Goal: Find specific page/section: Find specific page/section

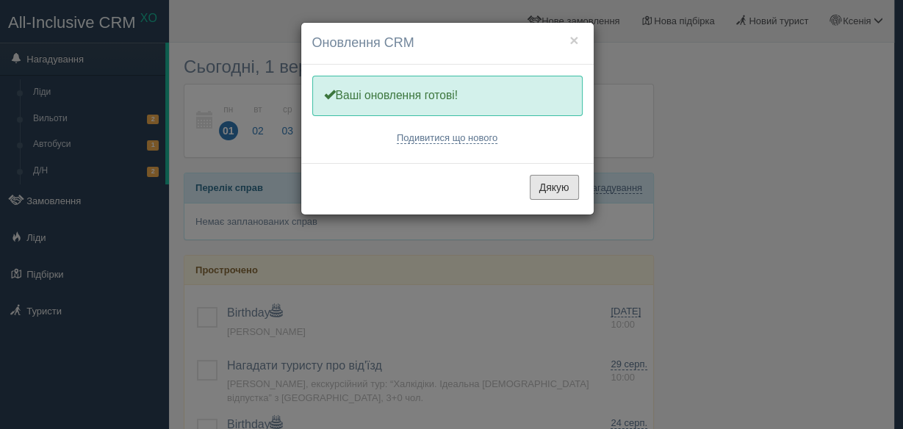
drag, startPoint x: 568, startPoint y: 188, endPoint x: 552, endPoint y: 183, distance: 17.0
click at [567, 189] on button "Дякую" at bounding box center [554, 187] width 49 height 25
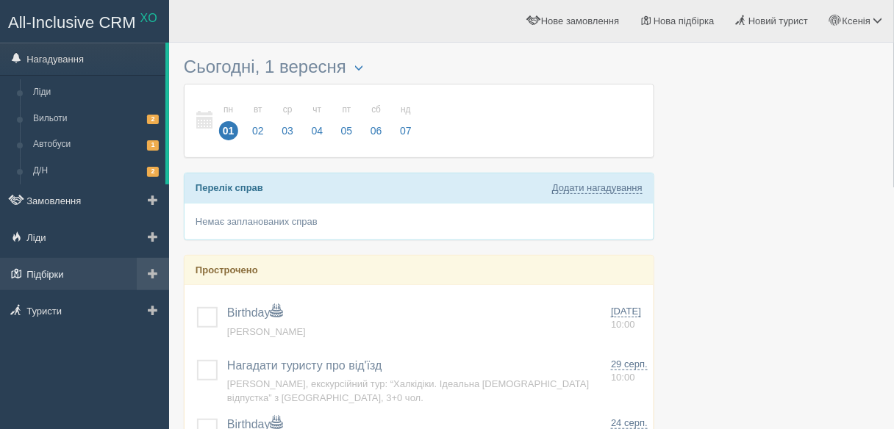
click at [98, 269] on link "Підбірки" at bounding box center [84, 274] width 169 height 32
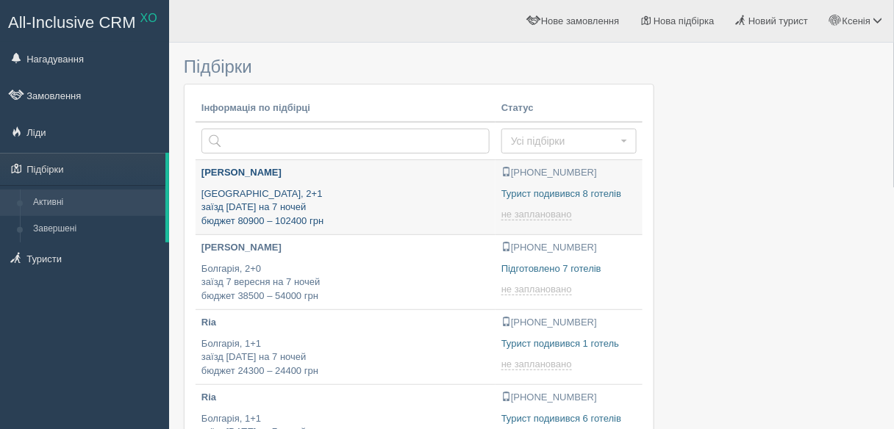
click at [435, 212] on p "Туреччина, 2+1 заїзд 8 вересня на 7 ночей бюджет 80900 – 102400 грн" at bounding box center [345, 207] width 288 height 41
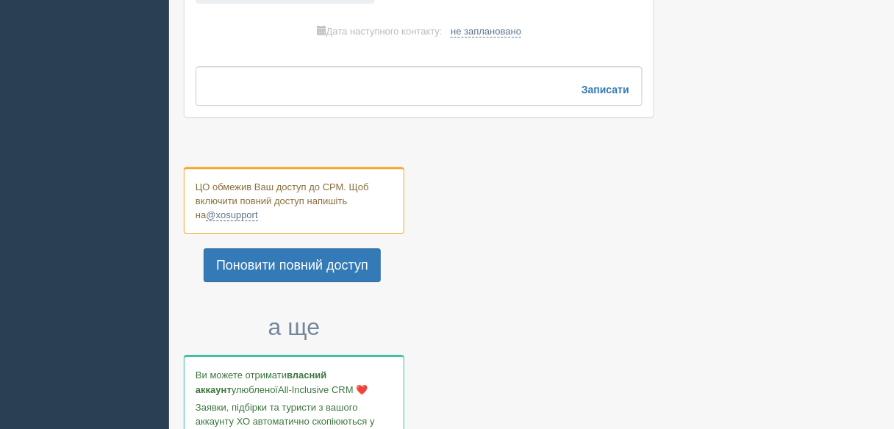
scroll to position [941, 0]
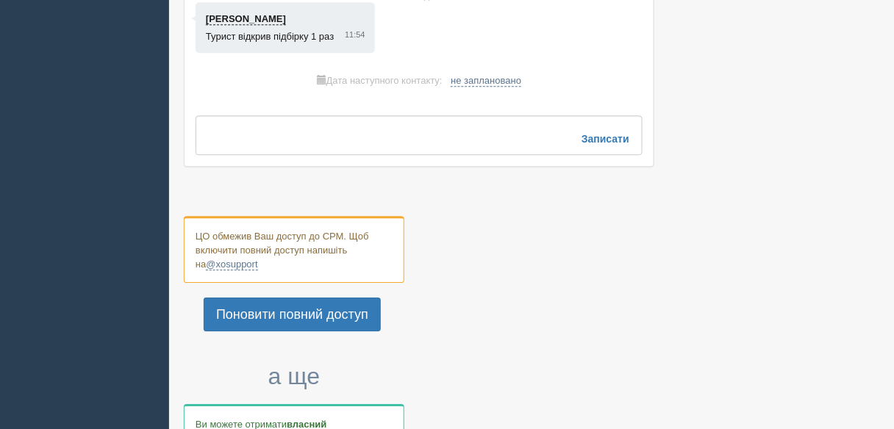
click at [761, 135] on div at bounding box center [531, 141] width 695 height 2064
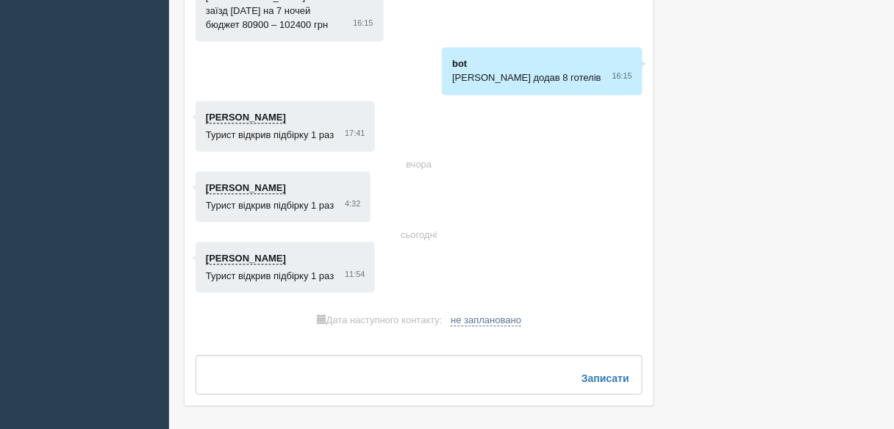
scroll to position [706, 0]
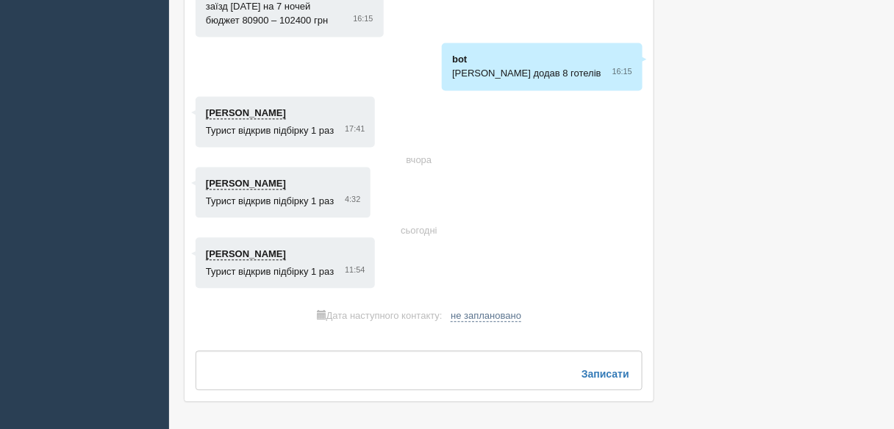
click at [29, 178] on div "All-Inclusive CRM XO Нагадування Замовлення [GEOGRAPHIC_DATA]" at bounding box center [447, 382] width 894 height 2177
